Goal: Task Accomplishment & Management: Use online tool/utility

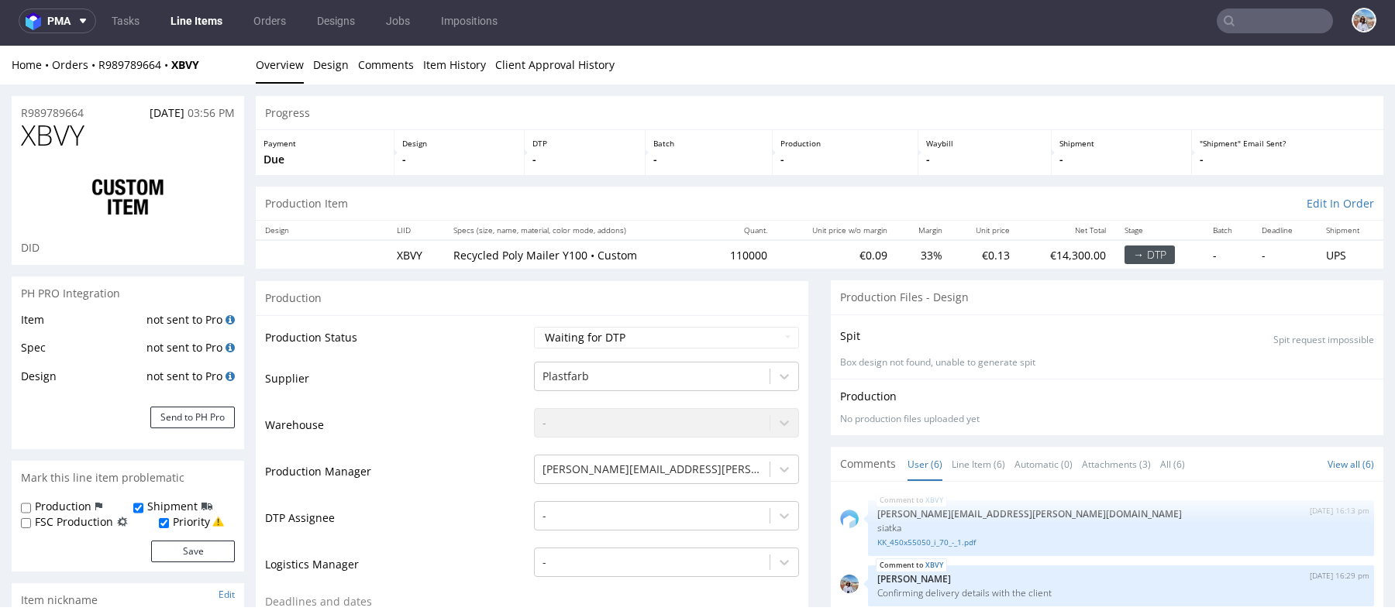
scroll to position [70, 0]
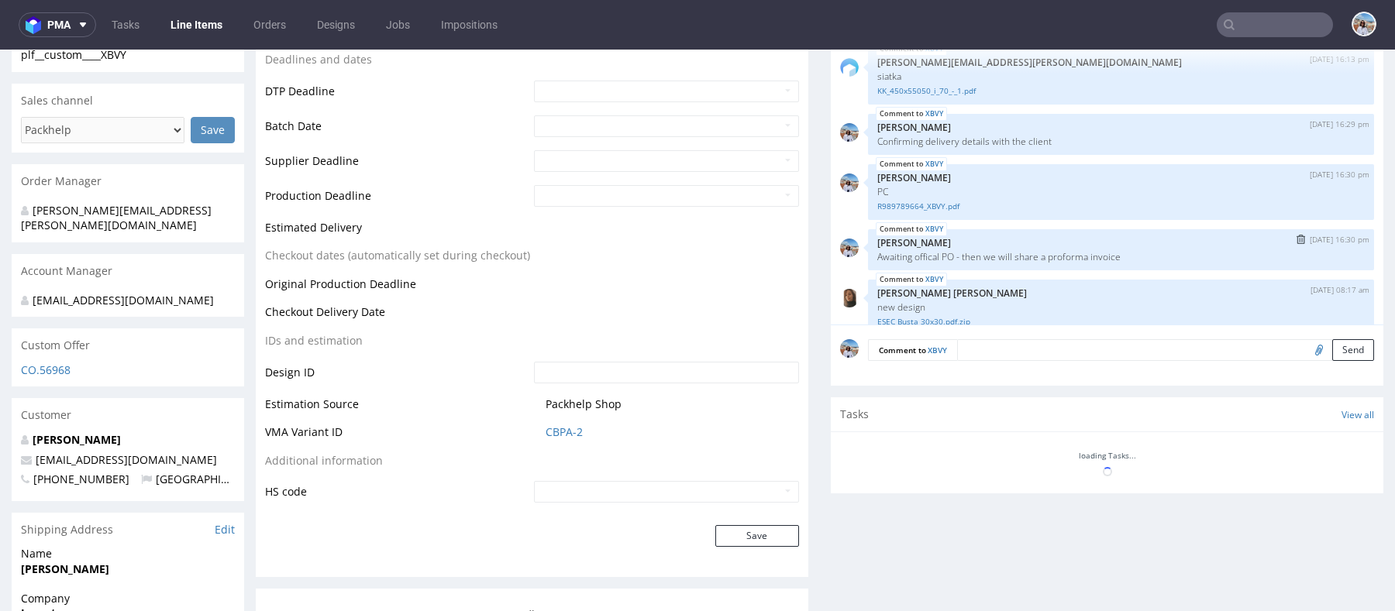
scroll to position [120, 0]
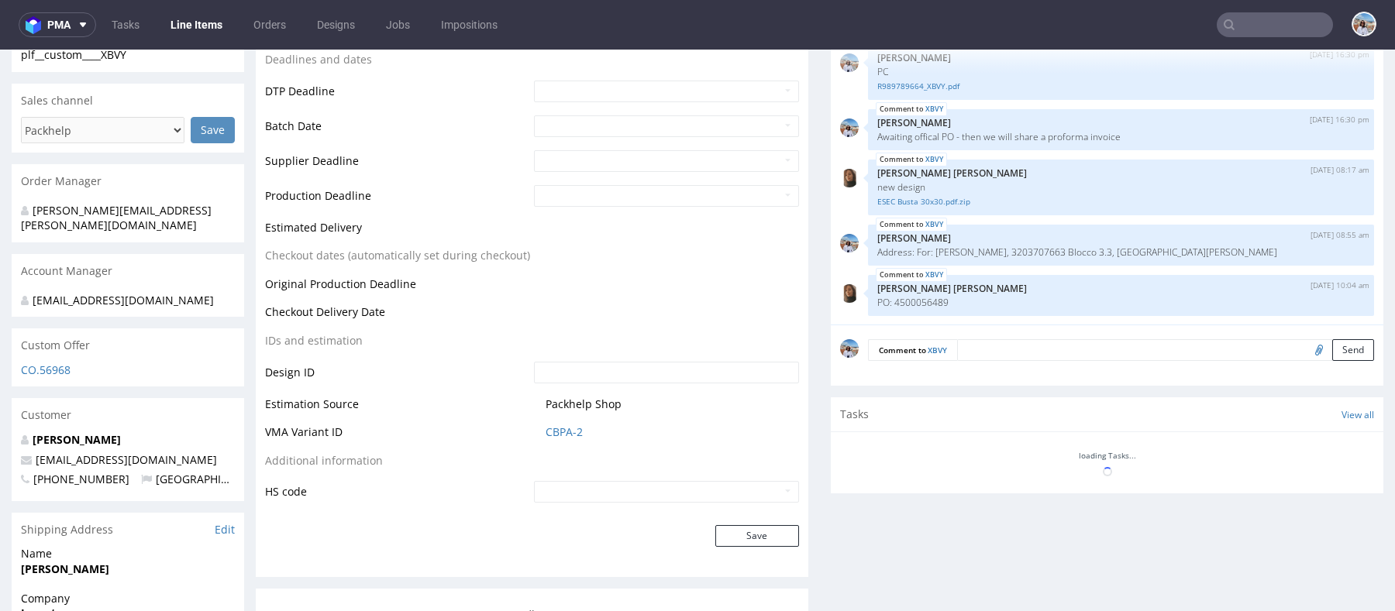
click at [979, 346] on textarea at bounding box center [1165, 350] width 417 height 22
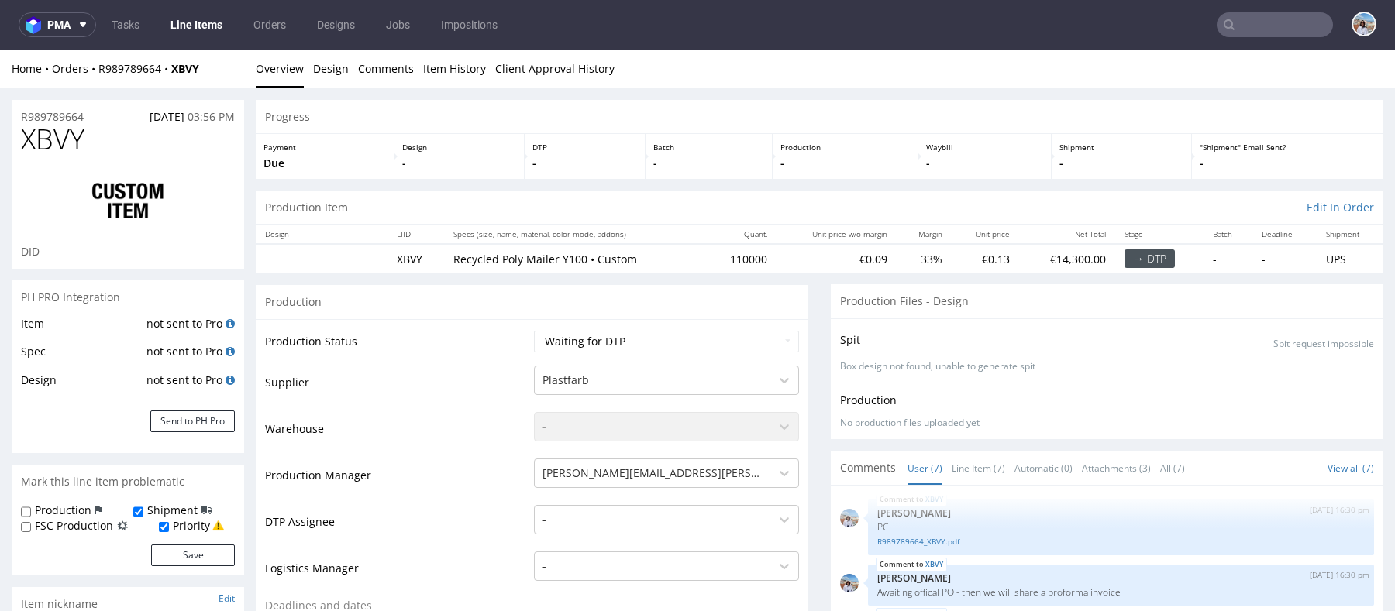
scroll to position [22, 0]
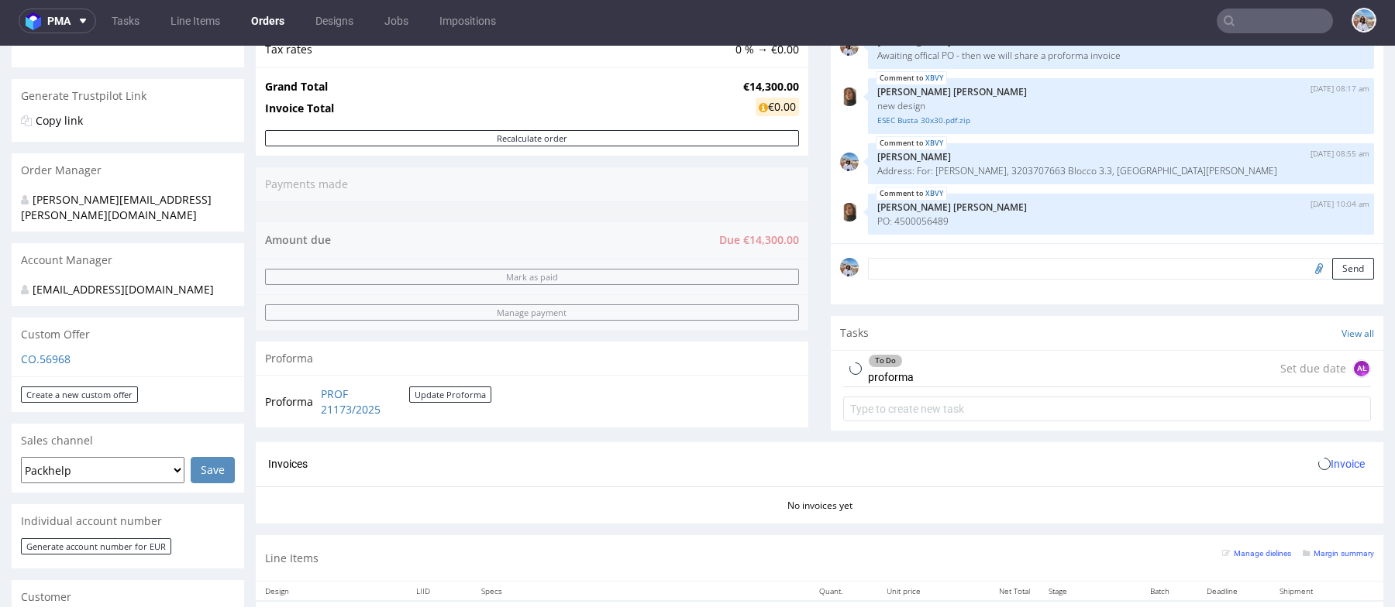
scroll to position [318, 0]
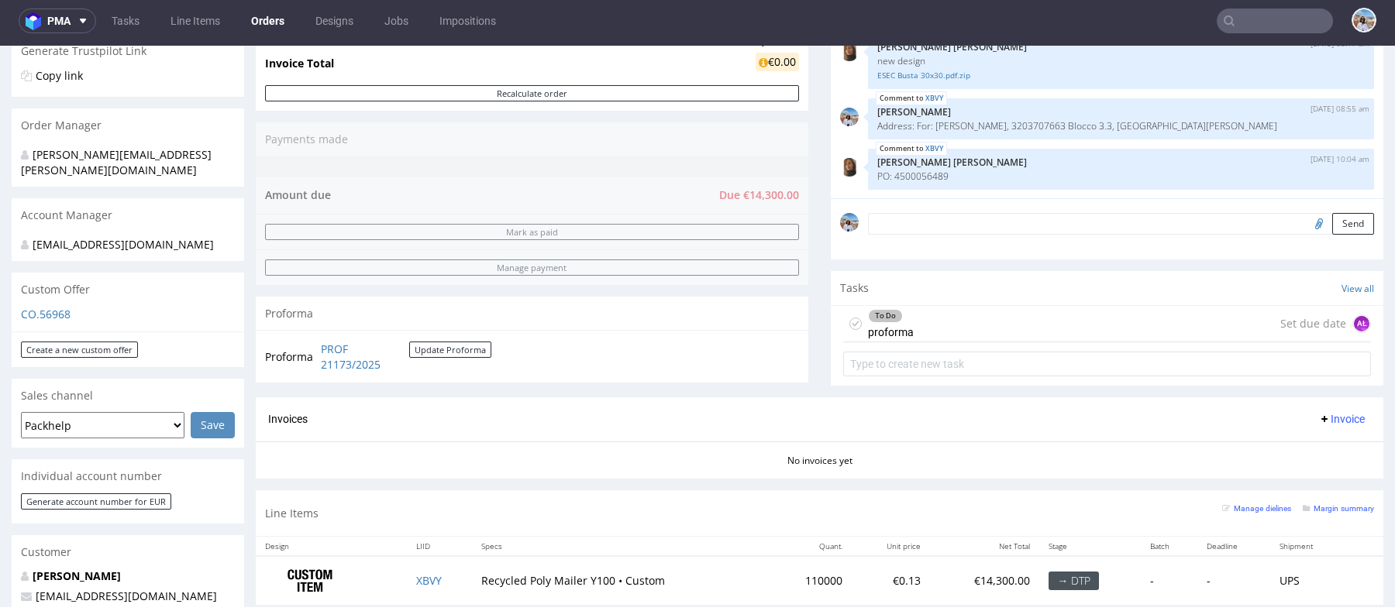
click at [1040, 326] on div "To Do proforma Set due date AŁ" at bounding box center [1107, 324] width 528 height 36
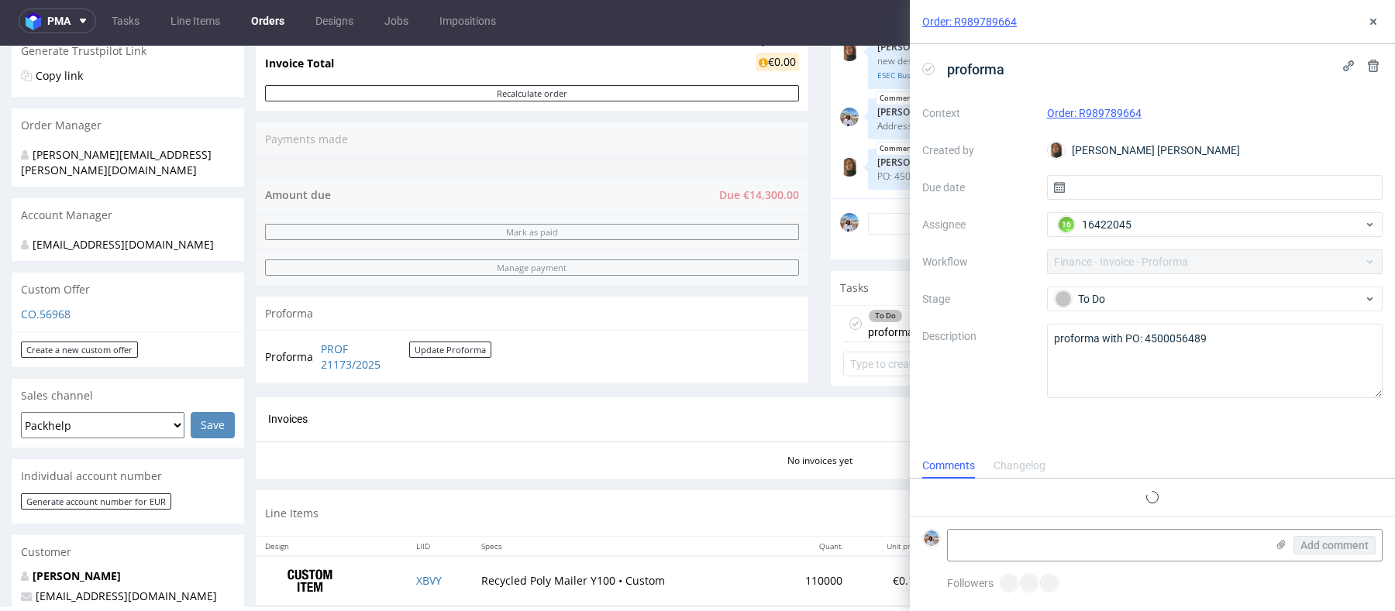
scroll to position [12, 0]
click at [697, 448] on div "No invoices yet" at bounding box center [819, 455] width 1127 height 26
click at [1368, 29] on button at bounding box center [1373, 21] width 19 height 19
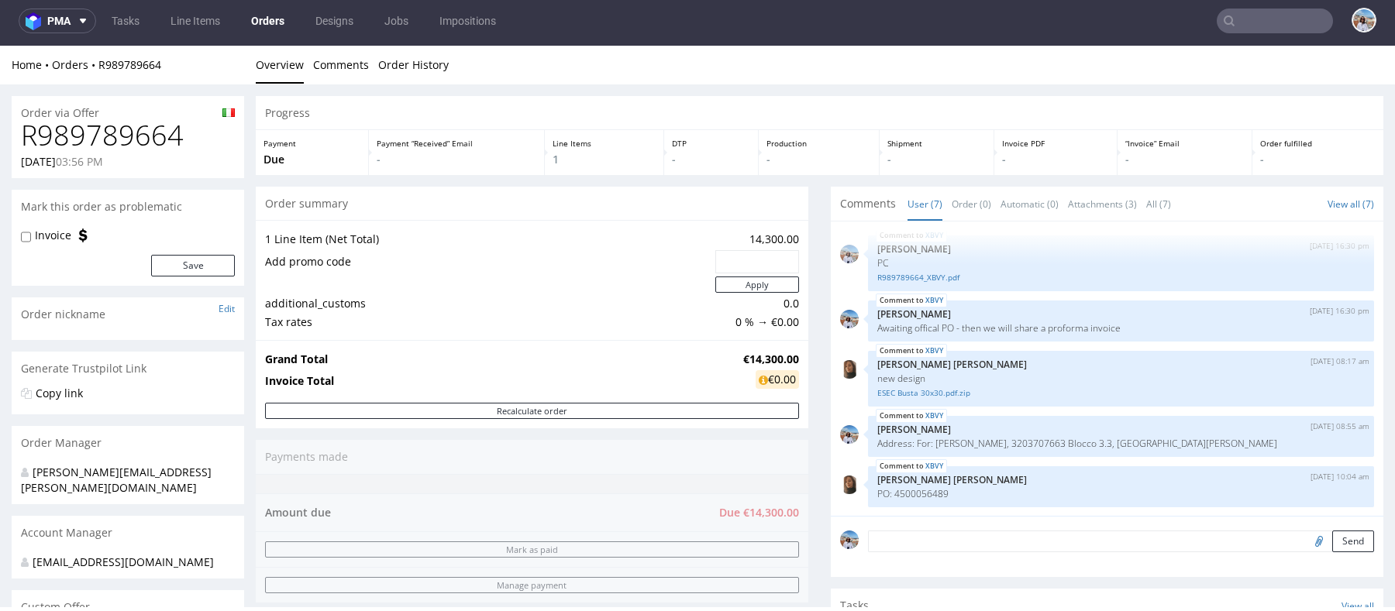
click at [1251, 26] on input "text" at bounding box center [1274, 21] width 116 height 25
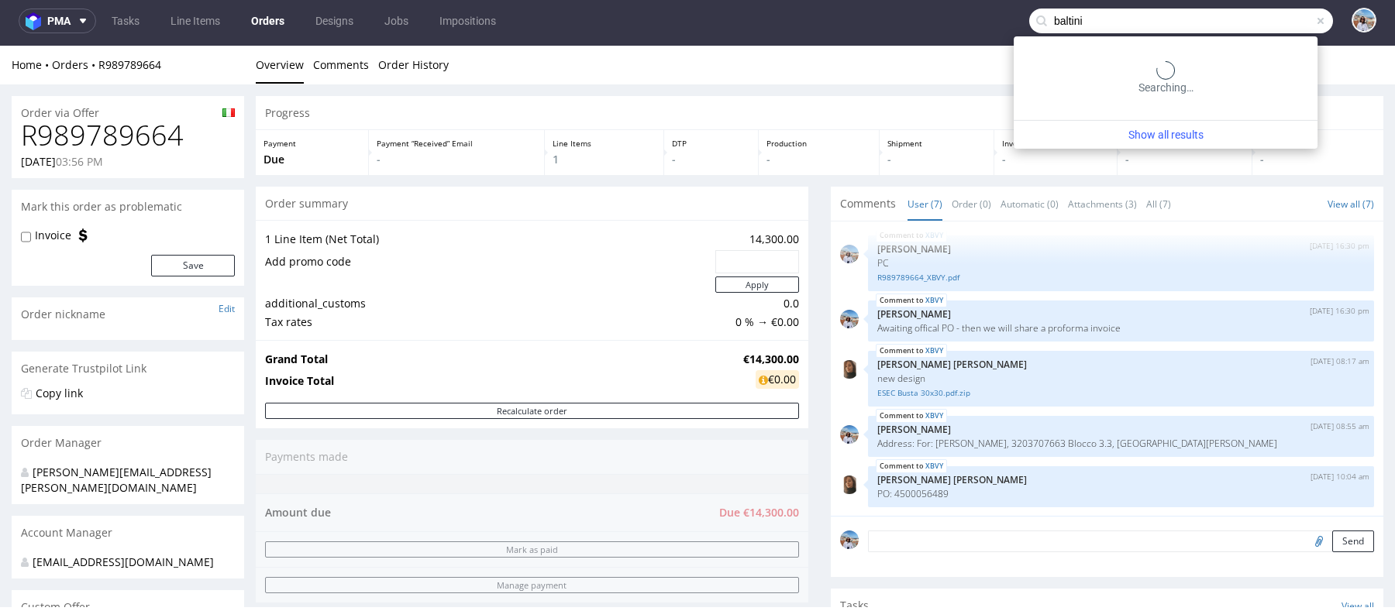
type input "baltini"
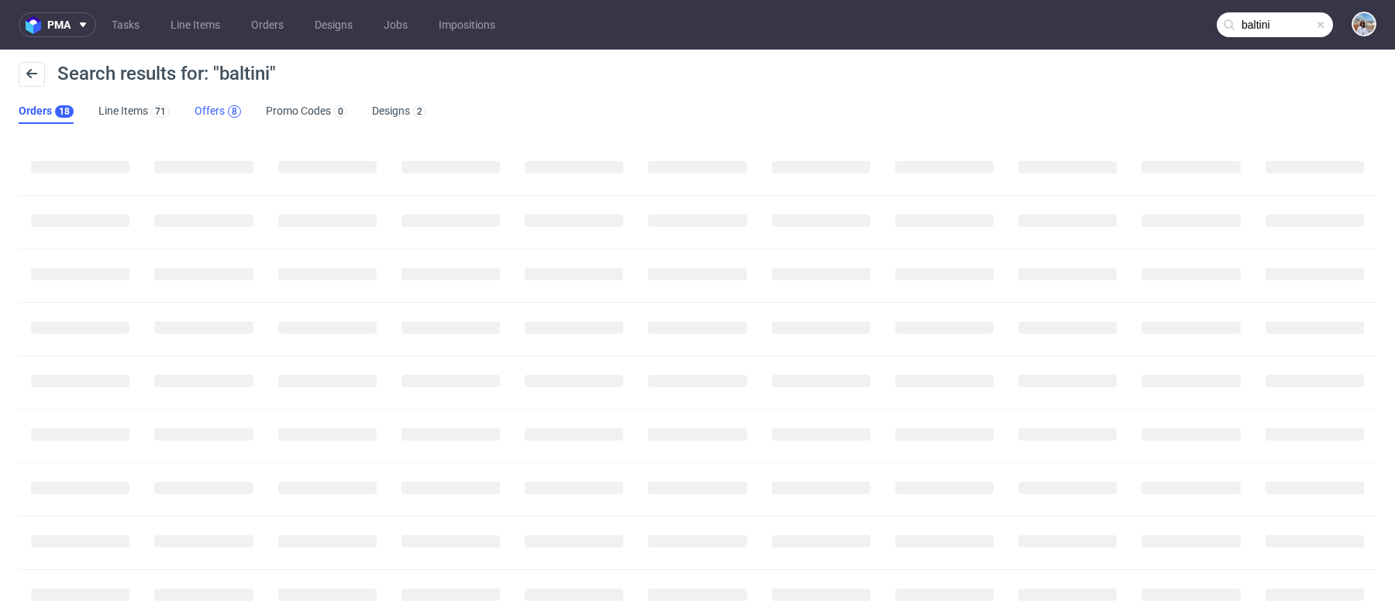
click at [233, 117] on div "8" at bounding box center [234, 111] width 5 height 11
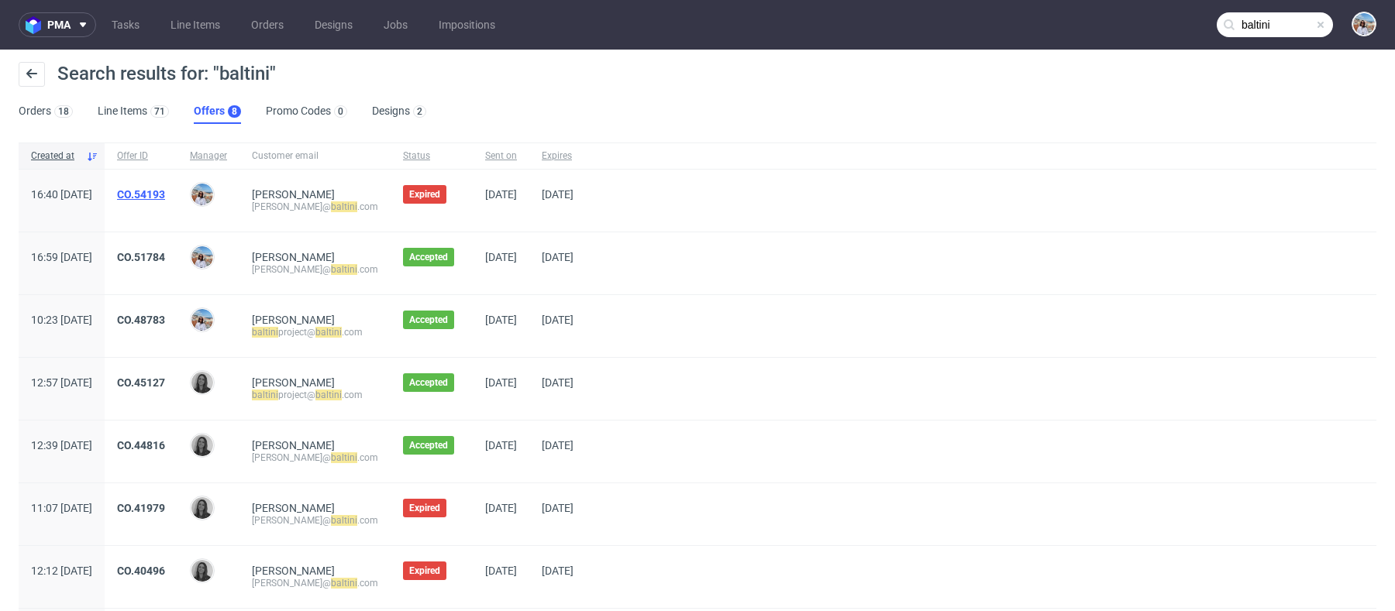
click at [165, 194] on link "CO.54193" at bounding box center [141, 194] width 48 height 12
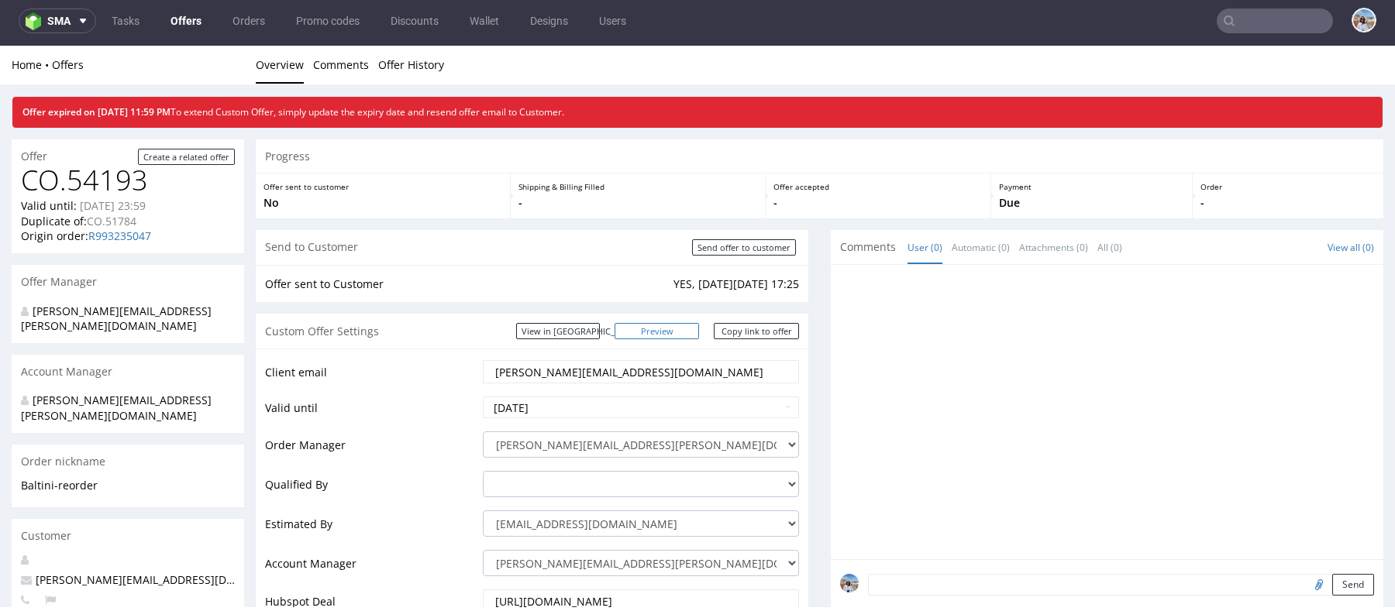
click at [677, 336] on link "Preview" at bounding box center [656, 331] width 85 height 16
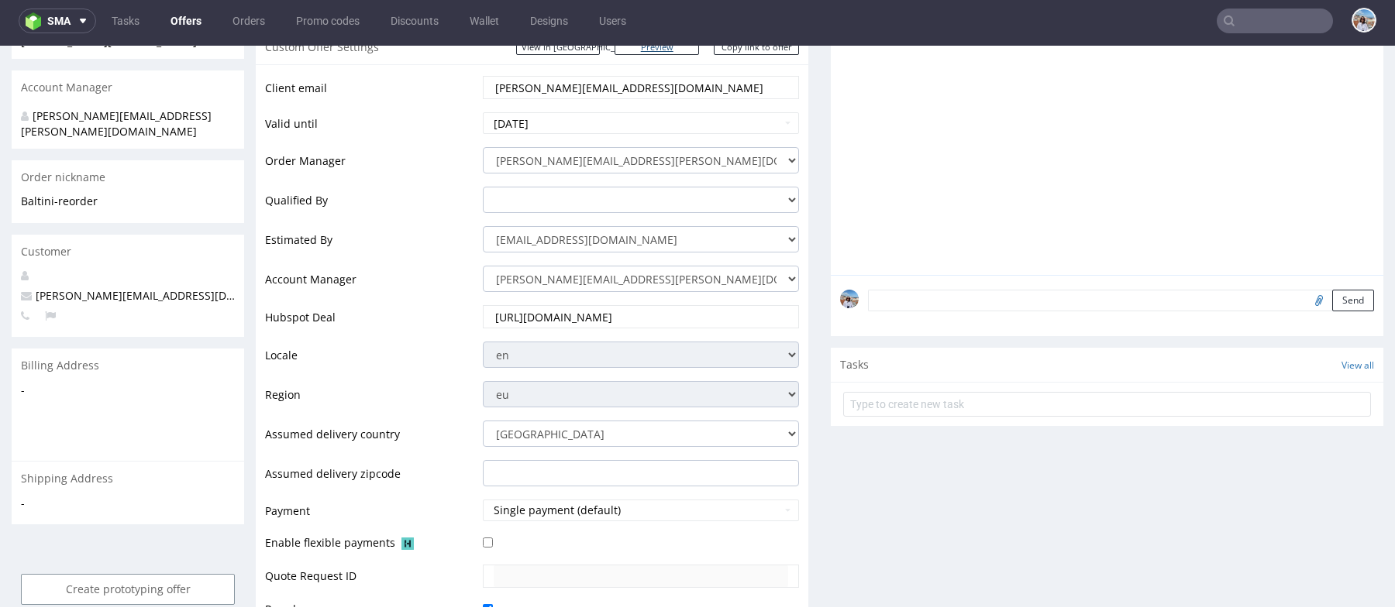
scroll to position [590, 0]
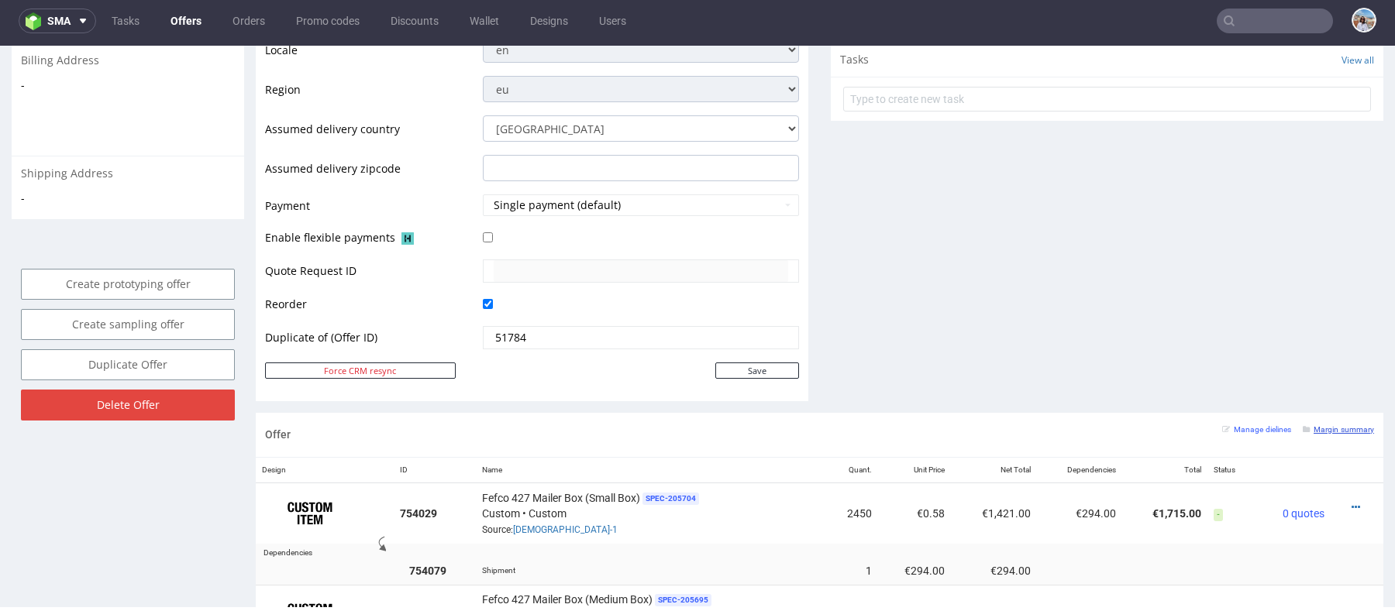
click at [1327, 425] on small "Margin summary" at bounding box center [1338, 429] width 71 height 9
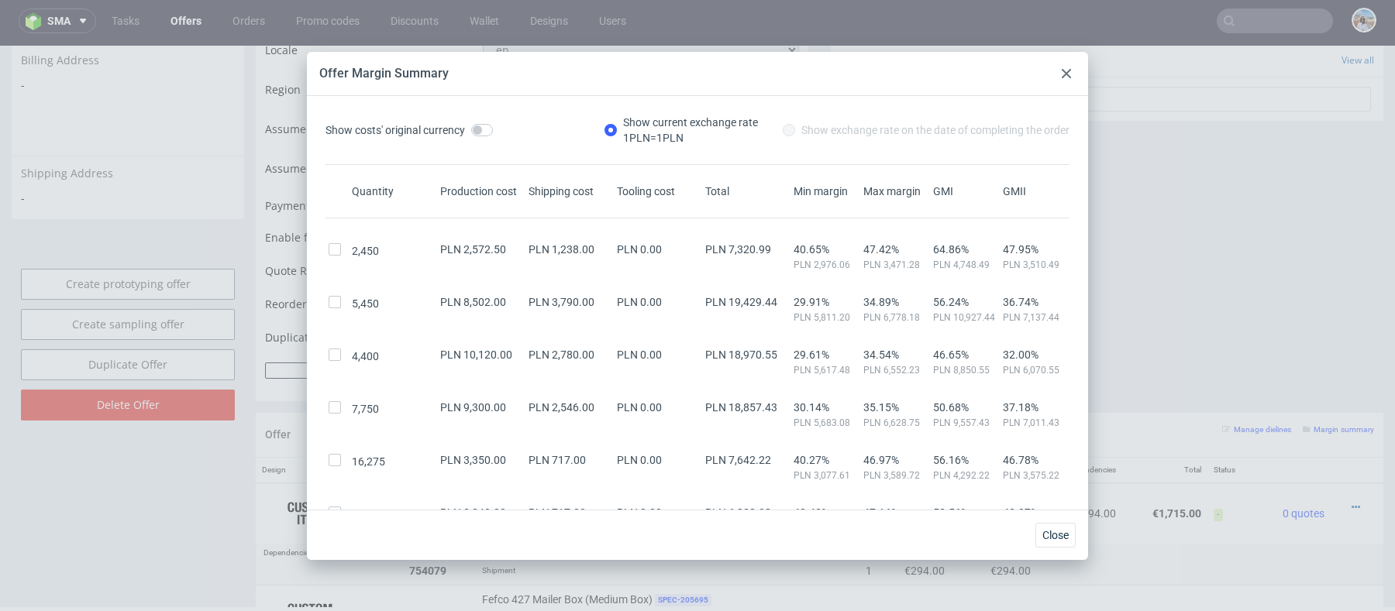
scroll to position [122, 0]
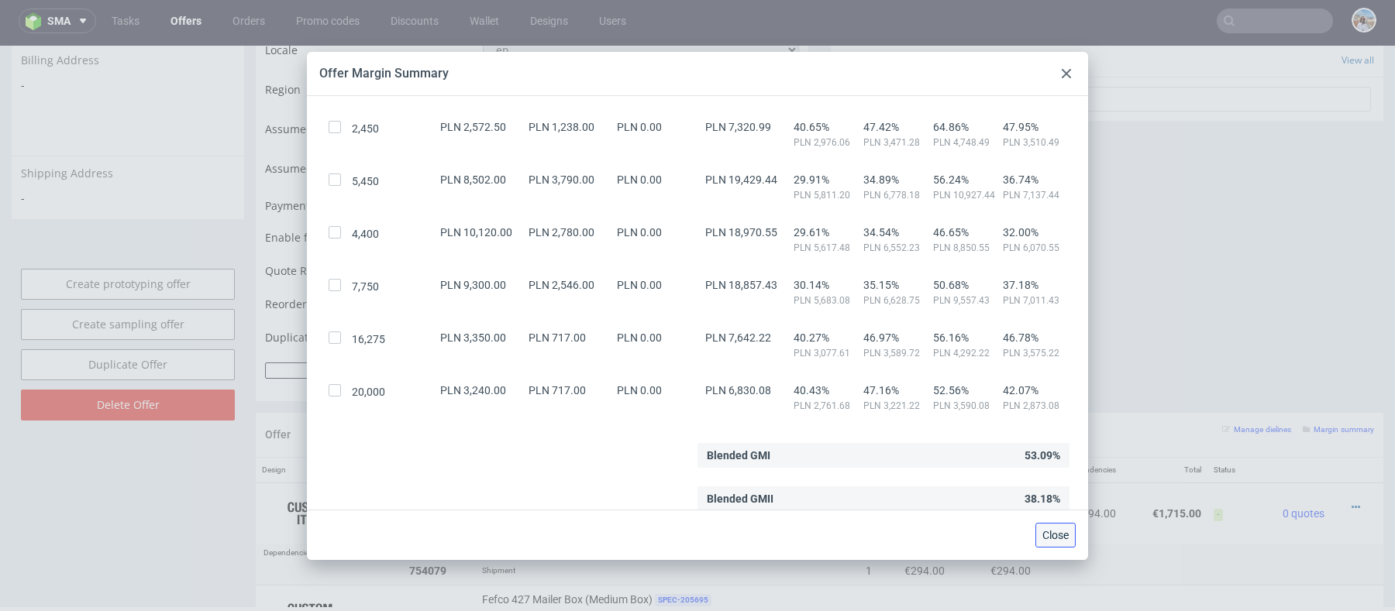
drag, startPoint x: 1050, startPoint y: 533, endPoint x: 1049, endPoint y: 488, distance: 44.9
click at [1050, 533] on span "Close" at bounding box center [1055, 535] width 26 height 11
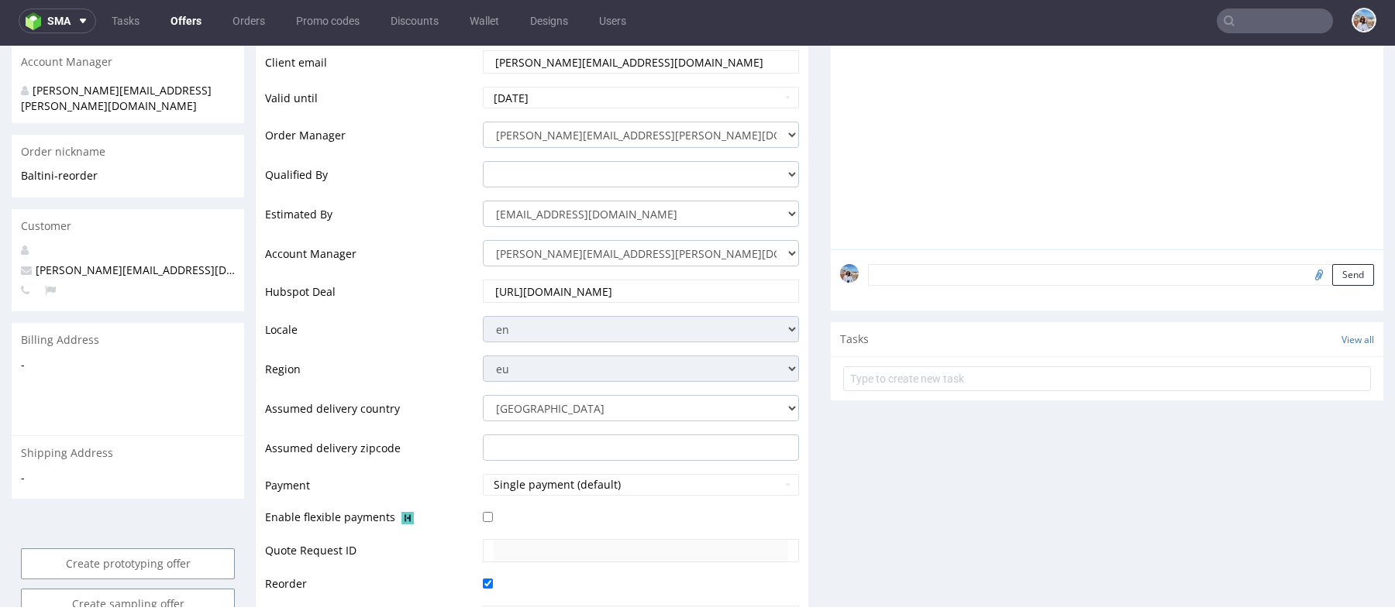
scroll to position [239, 0]
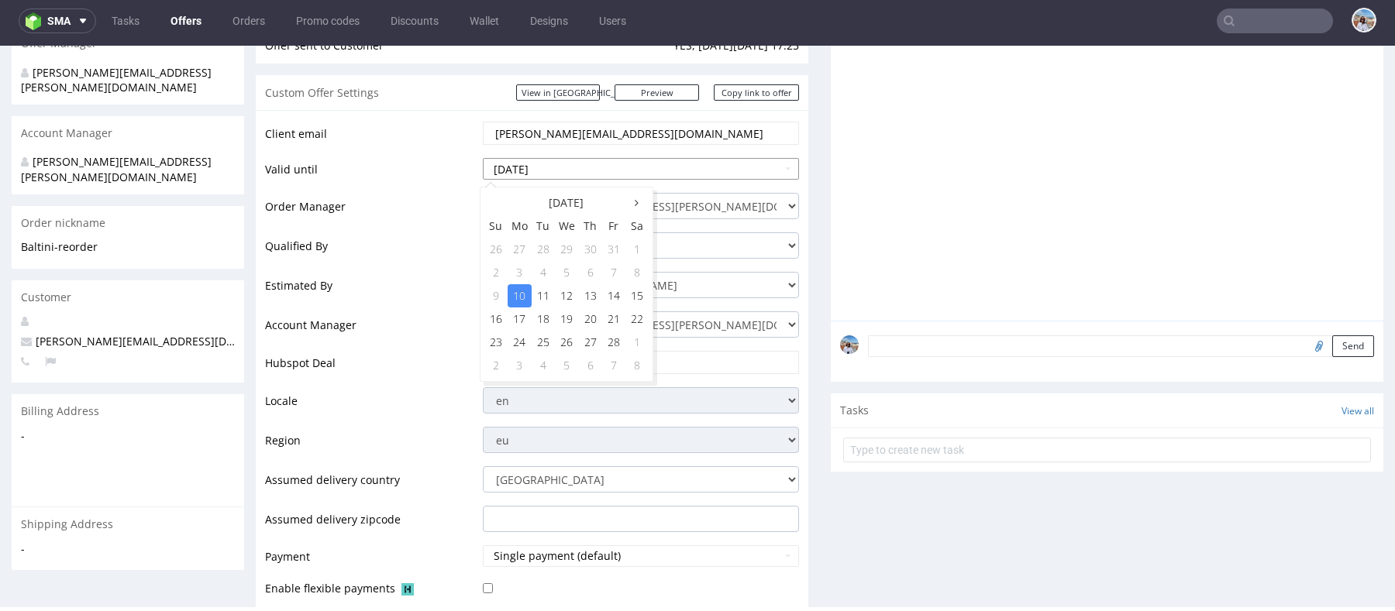
click at [550, 167] on input "2025-02-10" at bounding box center [641, 169] width 316 height 22
click at [643, 205] on th at bounding box center [636, 202] width 23 height 23
click at [496, 201] on icon at bounding box center [496, 203] width 4 height 11
click at [637, 198] on icon at bounding box center [637, 203] width 4 height 11
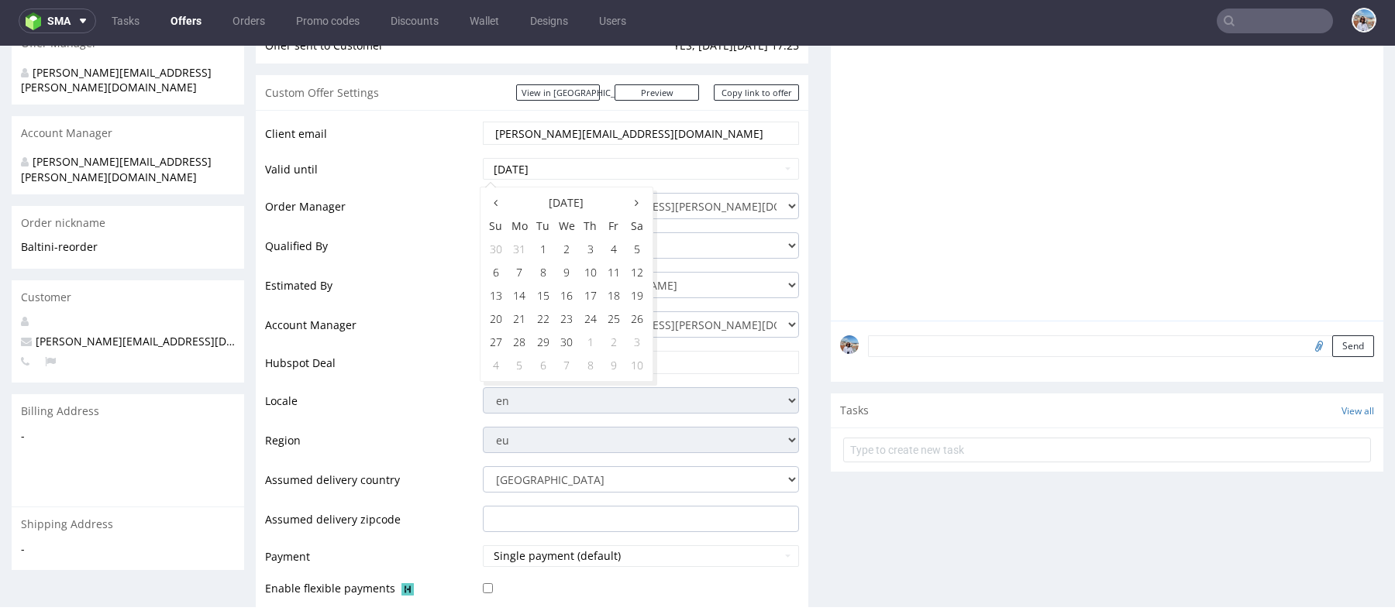
click at [637, 198] on icon at bounding box center [637, 203] width 4 height 11
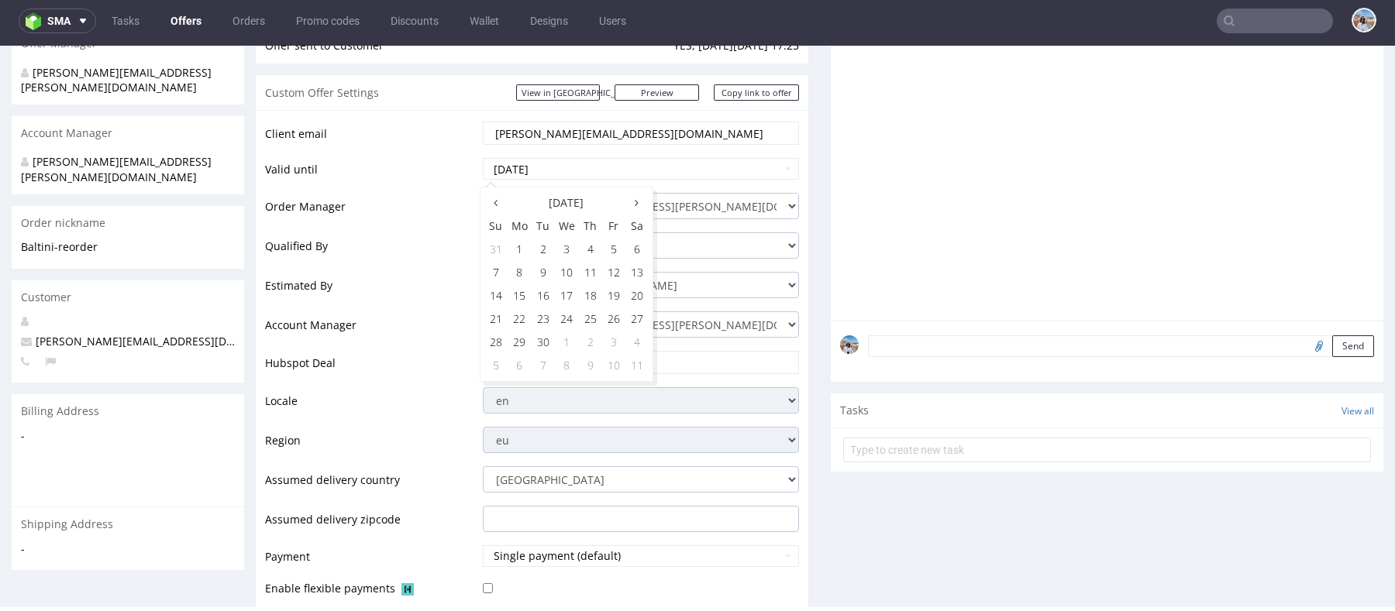
click at [637, 198] on icon at bounding box center [637, 203] width 4 height 11
click at [614, 338] on td "31" at bounding box center [613, 342] width 23 height 23
type input "2025-10-31"
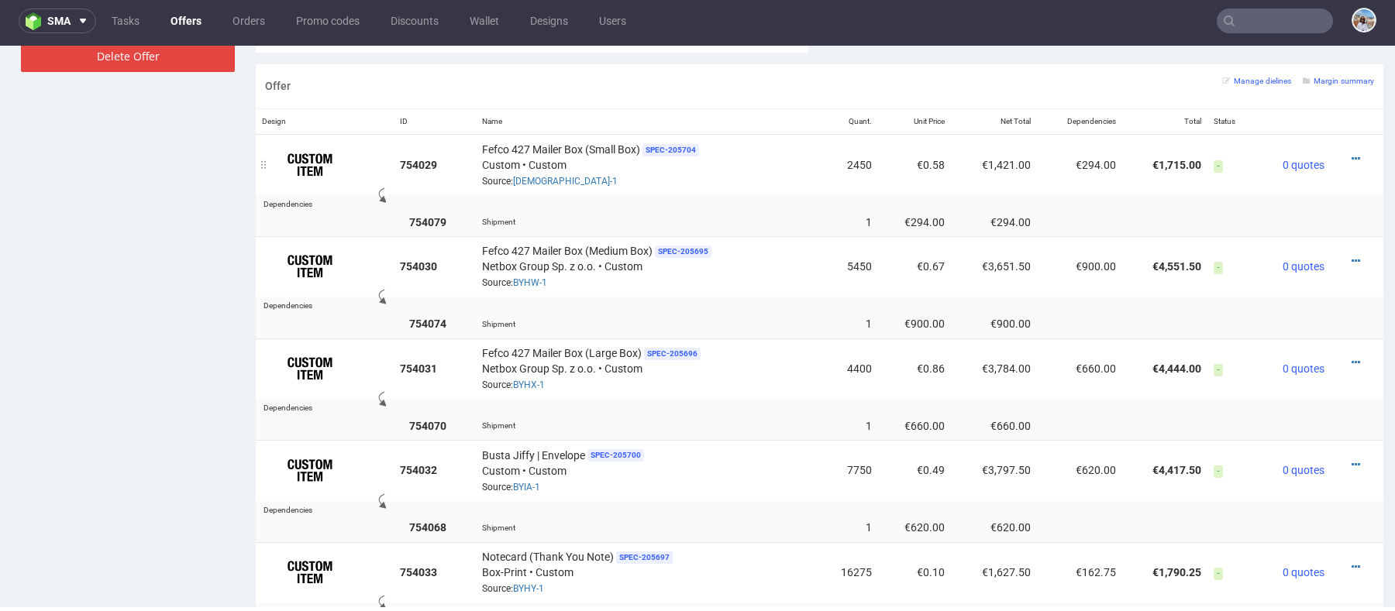
scroll to position [652, 0]
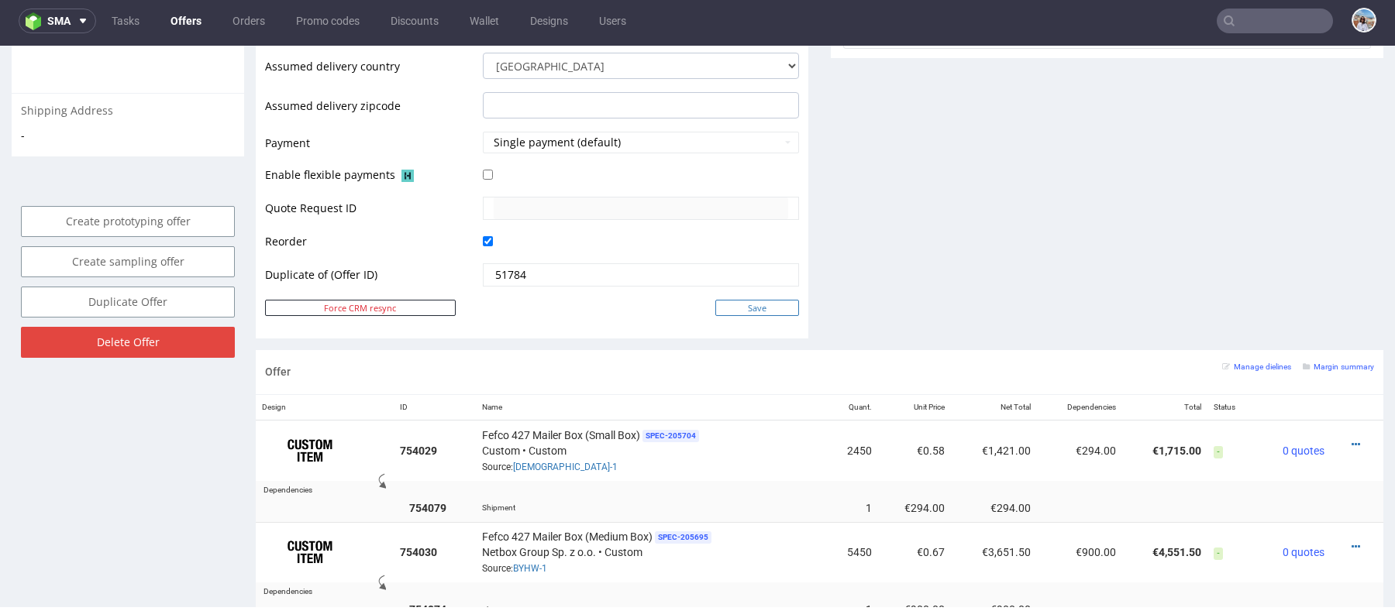
click at [763, 301] on input "Save" at bounding box center [757, 308] width 84 height 16
type input "In progress..."
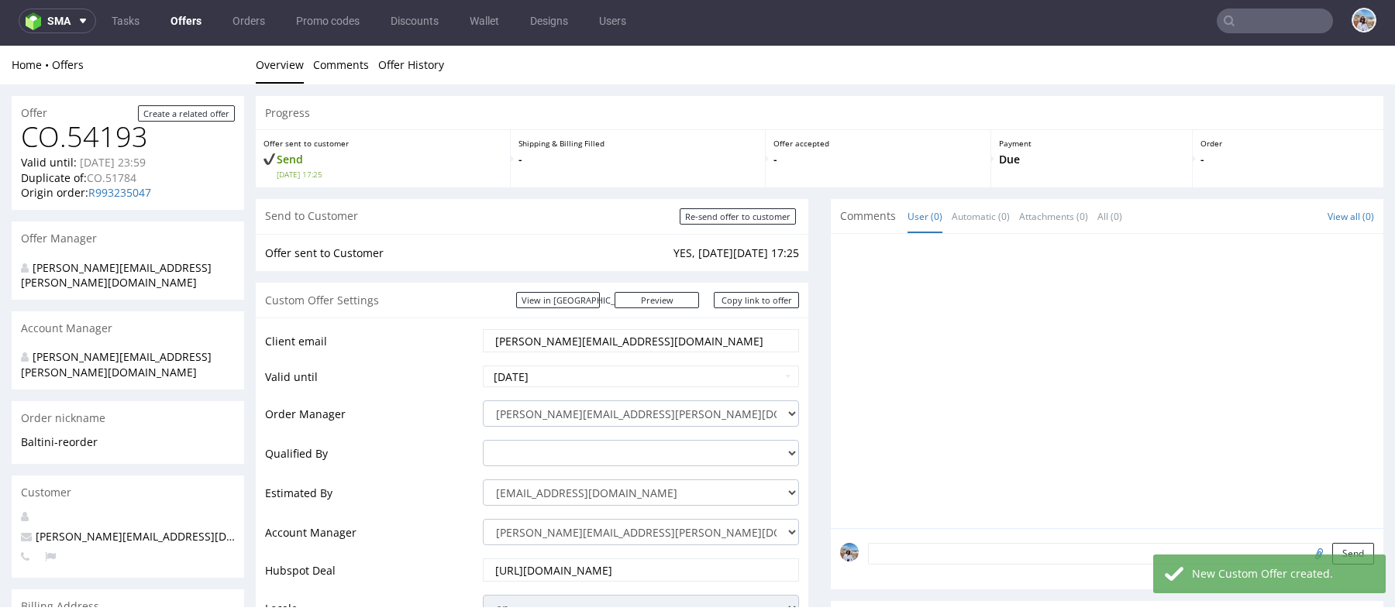
scroll to position [71, 0]
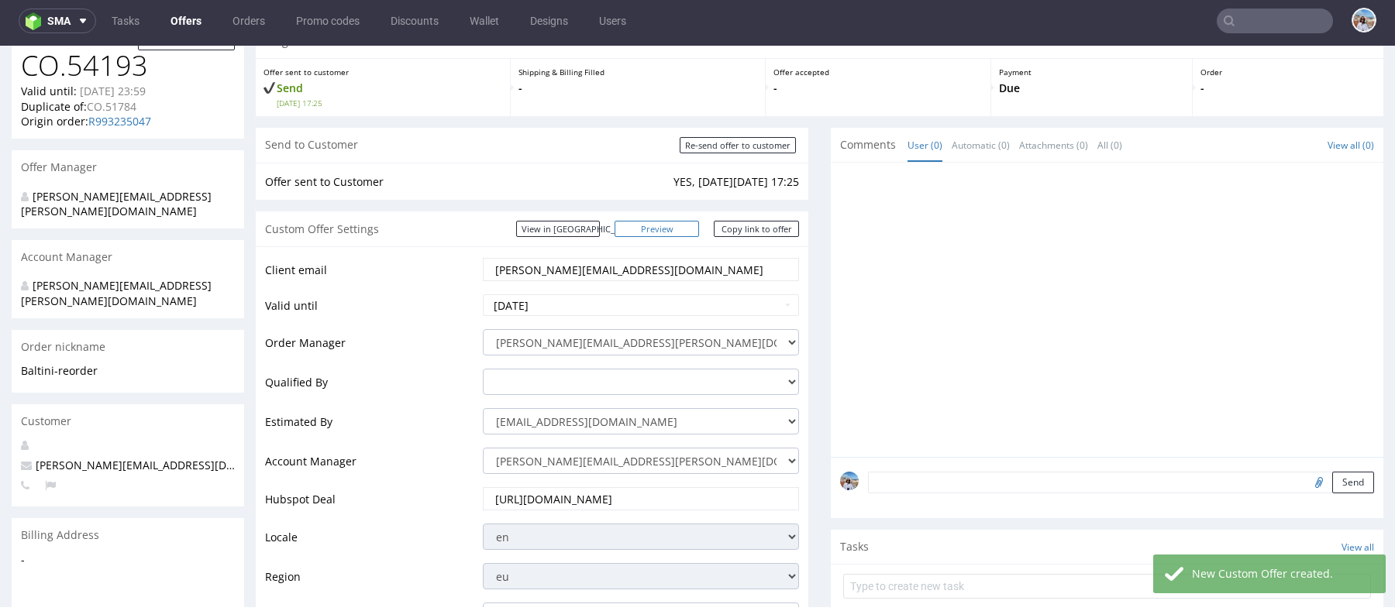
click at [674, 222] on link "Preview" at bounding box center [656, 229] width 85 height 16
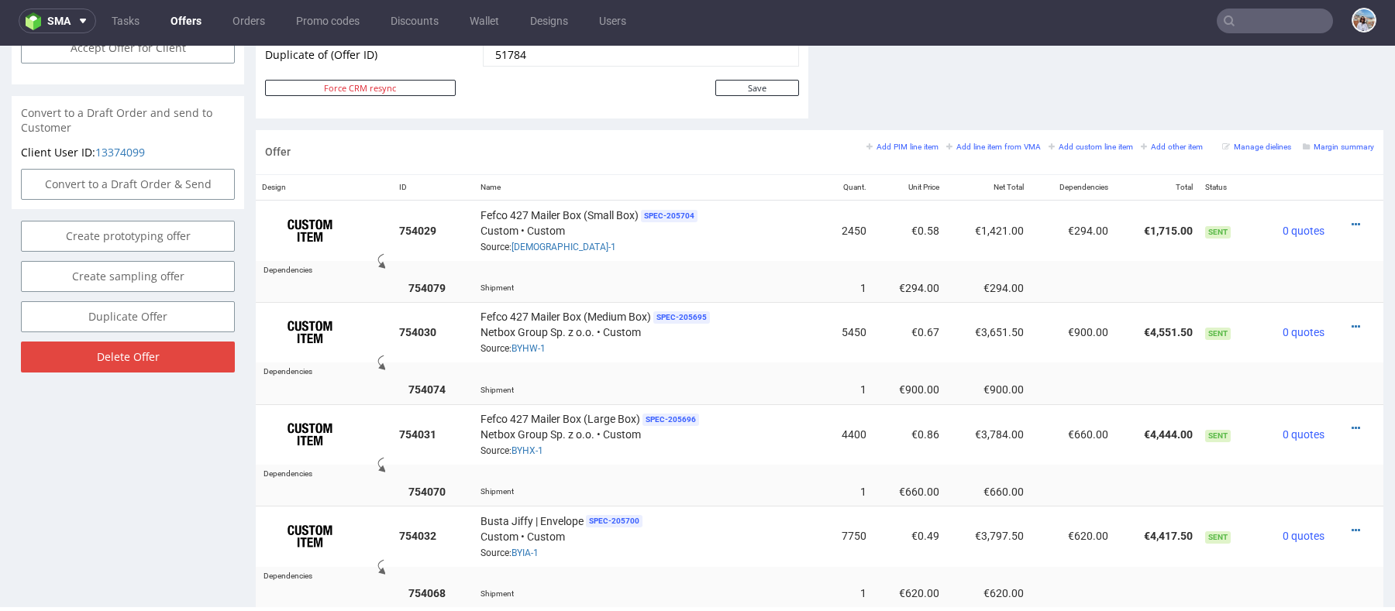
scroll to position [702, 0]
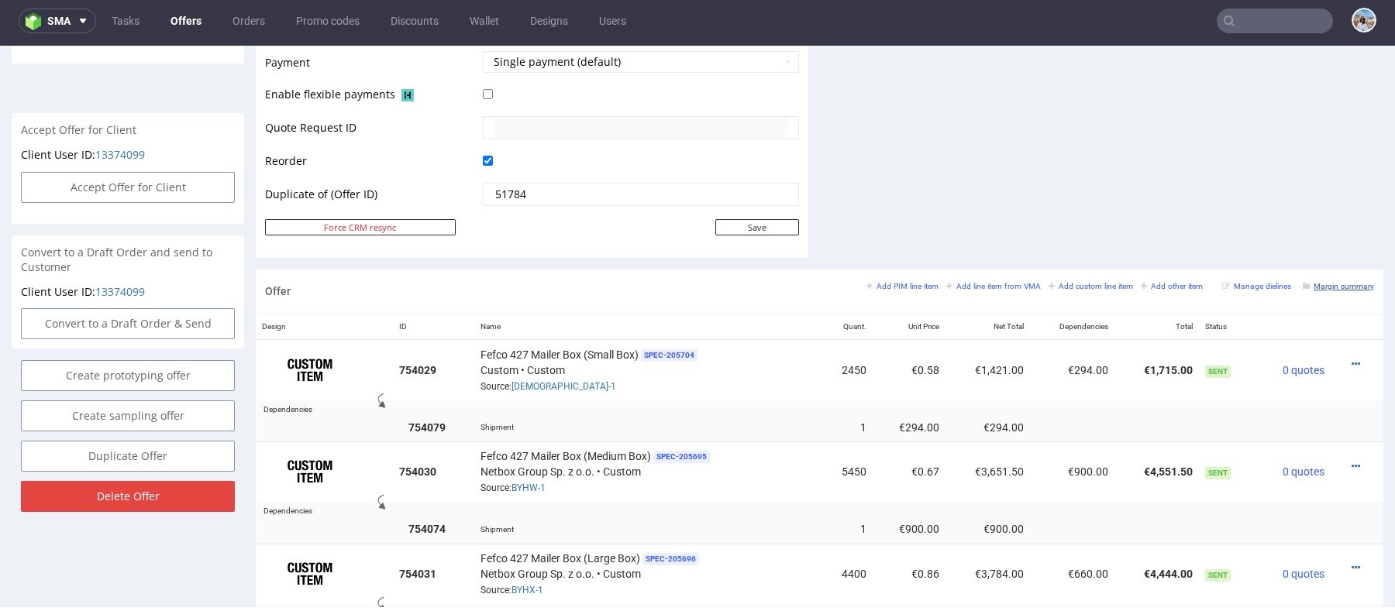
click at [1332, 282] on small "Margin summary" at bounding box center [1338, 286] width 71 height 9
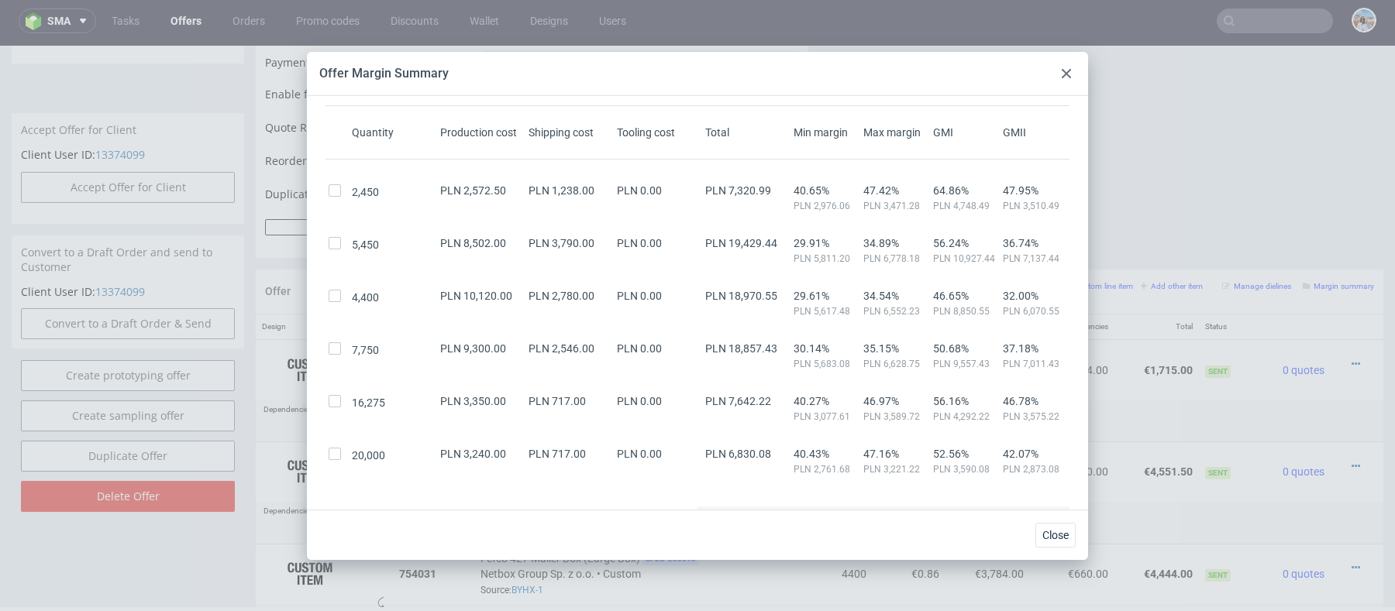
scroll to position [122, 0]
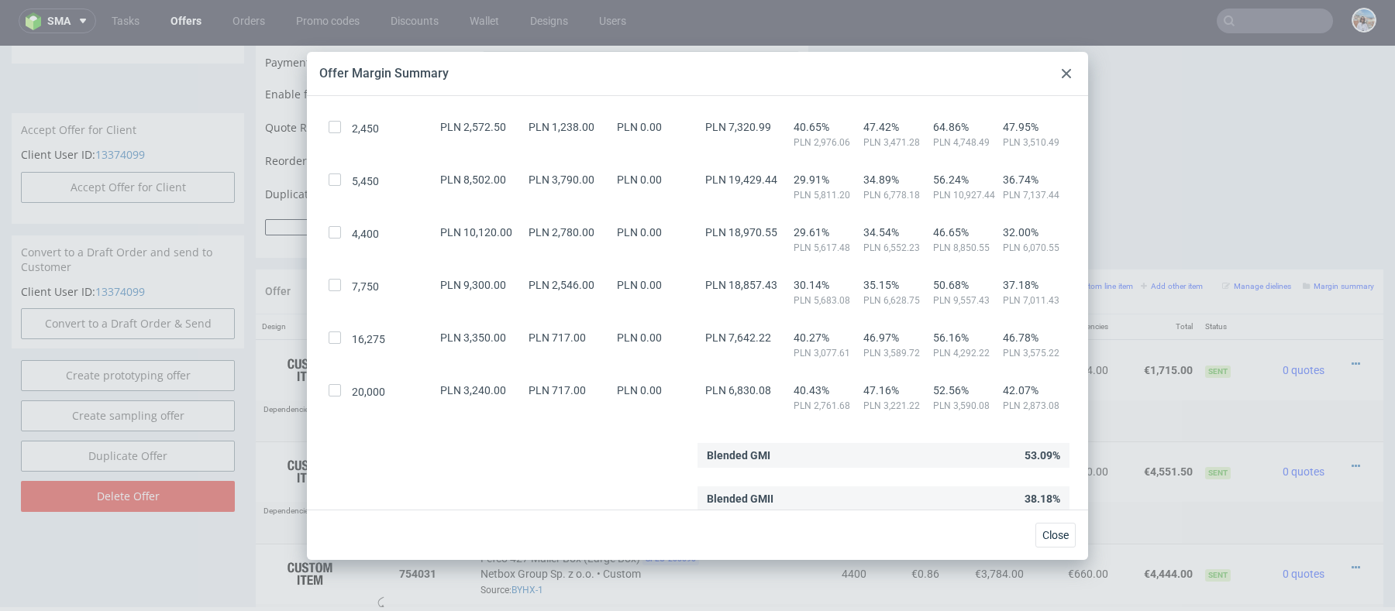
click at [1073, 67] on div at bounding box center [1066, 73] width 19 height 19
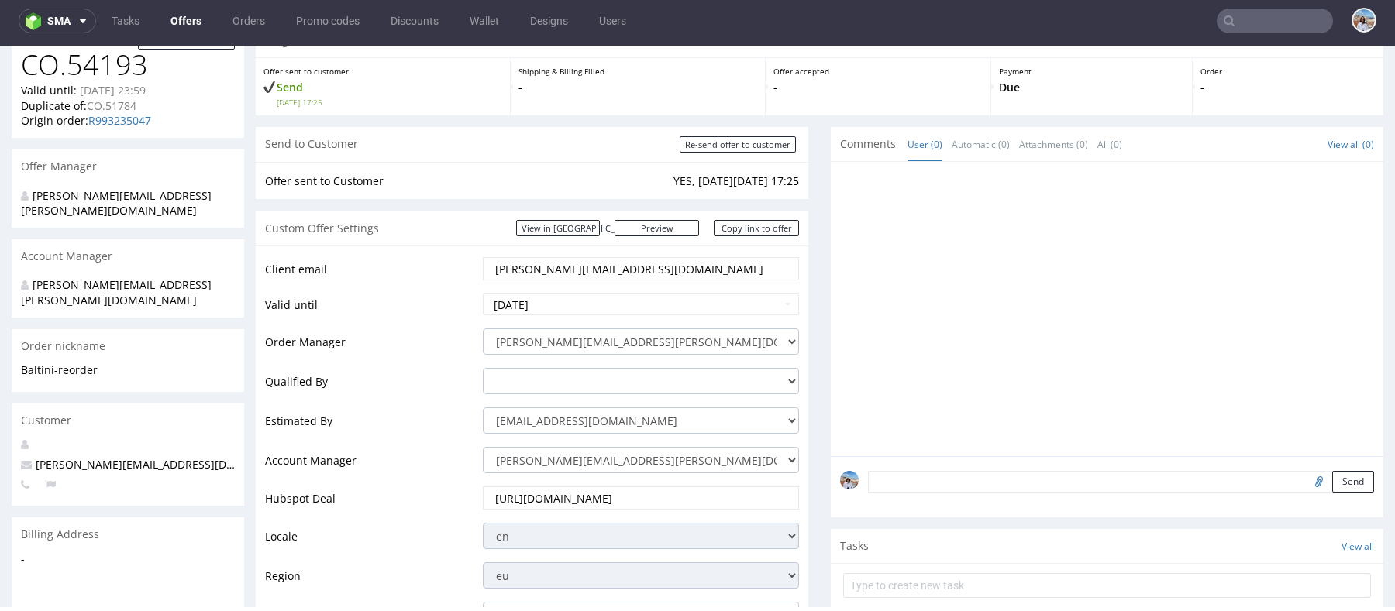
scroll to position [0, 0]
